Goal: Information Seeking & Learning: Learn about a topic

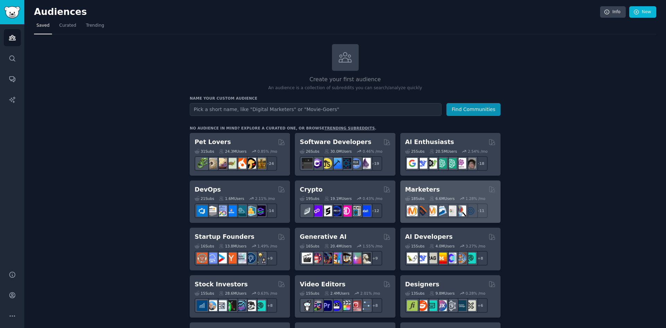
click at [443, 188] on div "Marketers" at bounding box center [450, 189] width 90 height 9
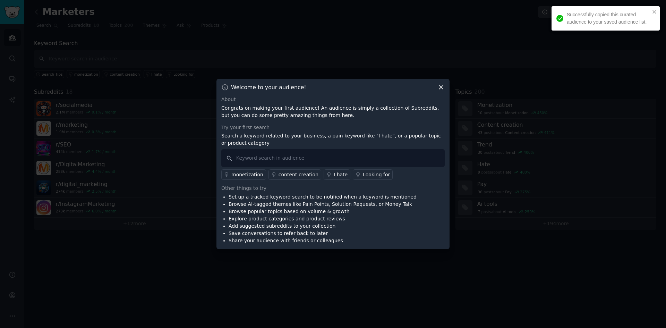
click at [439, 86] on icon at bounding box center [440, 87] width 7 height 7
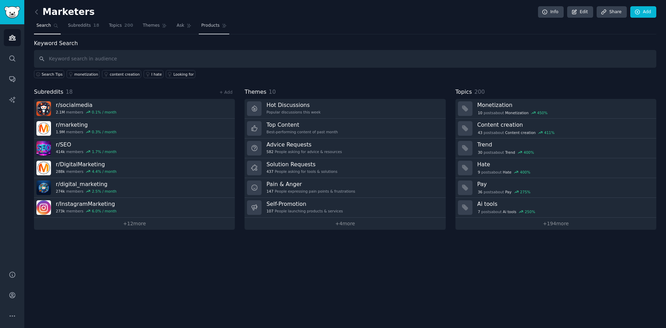
drag, startPoint x: 110, startPoint y: 27, endPoint x: 190, endPoint y: 27, distance: 80.1
click at [110, 27] on span "Topics" at bounding box center [115, 26] width 13 height 6
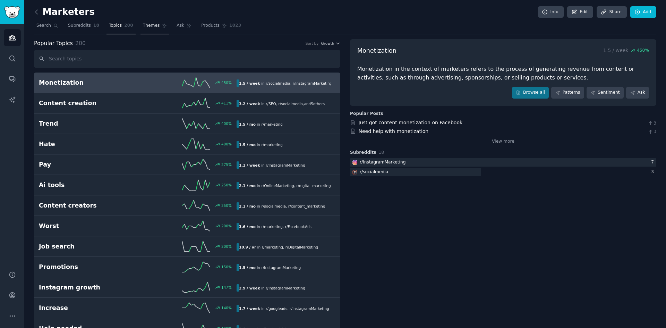
click at [146, 29] on link "Themes" at bounding box center [154, 27] width 29 height 14
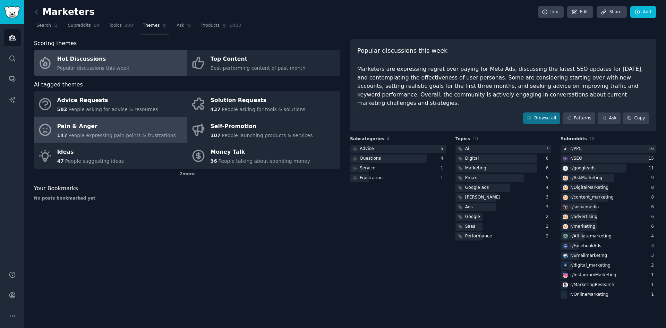
click at [113, 130] on div "Pain & Anger" at bounding box center [116, 126] width 119 height 11
